Goal: Information Seeking & Learning: Find specific fact

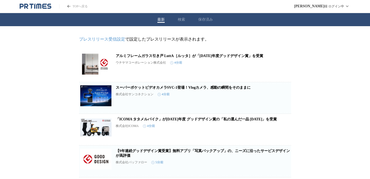
click at [181, 20] on button "検索" at bounding box center [181, 19] width 7 height 5
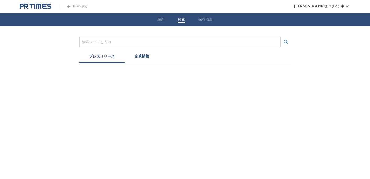
click at [174, 40] on input "プレスリリースおよび企業を検索する" at bounding box center [180, 42] width 196 height 6
paste input "Osmo 360 モーターサイクル マルチPOVコンボ"
click at [280, 37] on button "検索する" at bounding box center [285, 42] width 10 height 10
drag, startPoint x: 103, startPoint y: 42, endPoint x: 182, endPoint y: 43, distance: 79.5
click at [182, 43] on input "Osmo 360 モーターサイクル マルチPOVコンボ" at bounding box center [180, 42] width 196 height 6
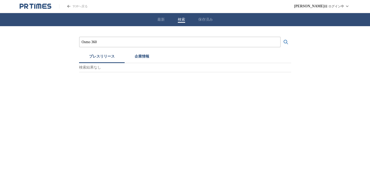
type input "Osmo 360"
click at [280, 37] on button "検索する" at bounding box center [285, 42] width 10 height 10
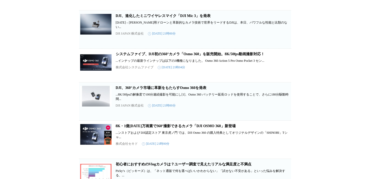
scroll to position [178, 0]
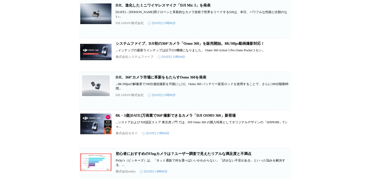
click at [205, 79] on link "DJI、360°カメラ市場に革新をもたらすOsmo 360を発表" at bounding box center [161, 77] width 91 height 4
